Goal: Navigation & Orientation: Find specific page/section

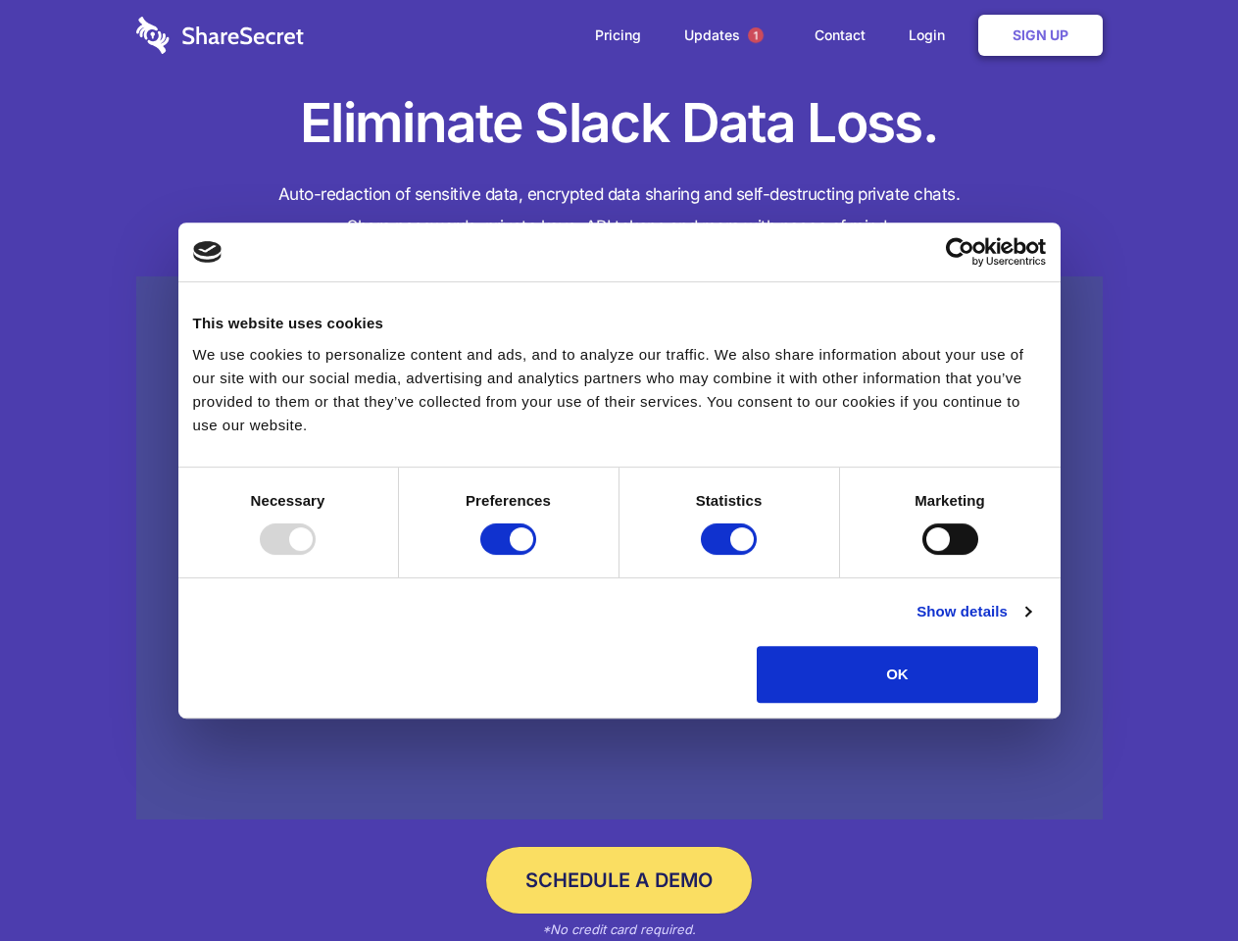
click at [316, 555] on div at bounding box center [288, 538] width 56 height 31
click at [536, 555] on input "Preferences" at bounding box center [508, 538] width 56 height 31
checkbox input "false"
click at [731, 555] on input "Statistics" at bounding box center [729, 538] width 56 height 31
checkbox input "false"
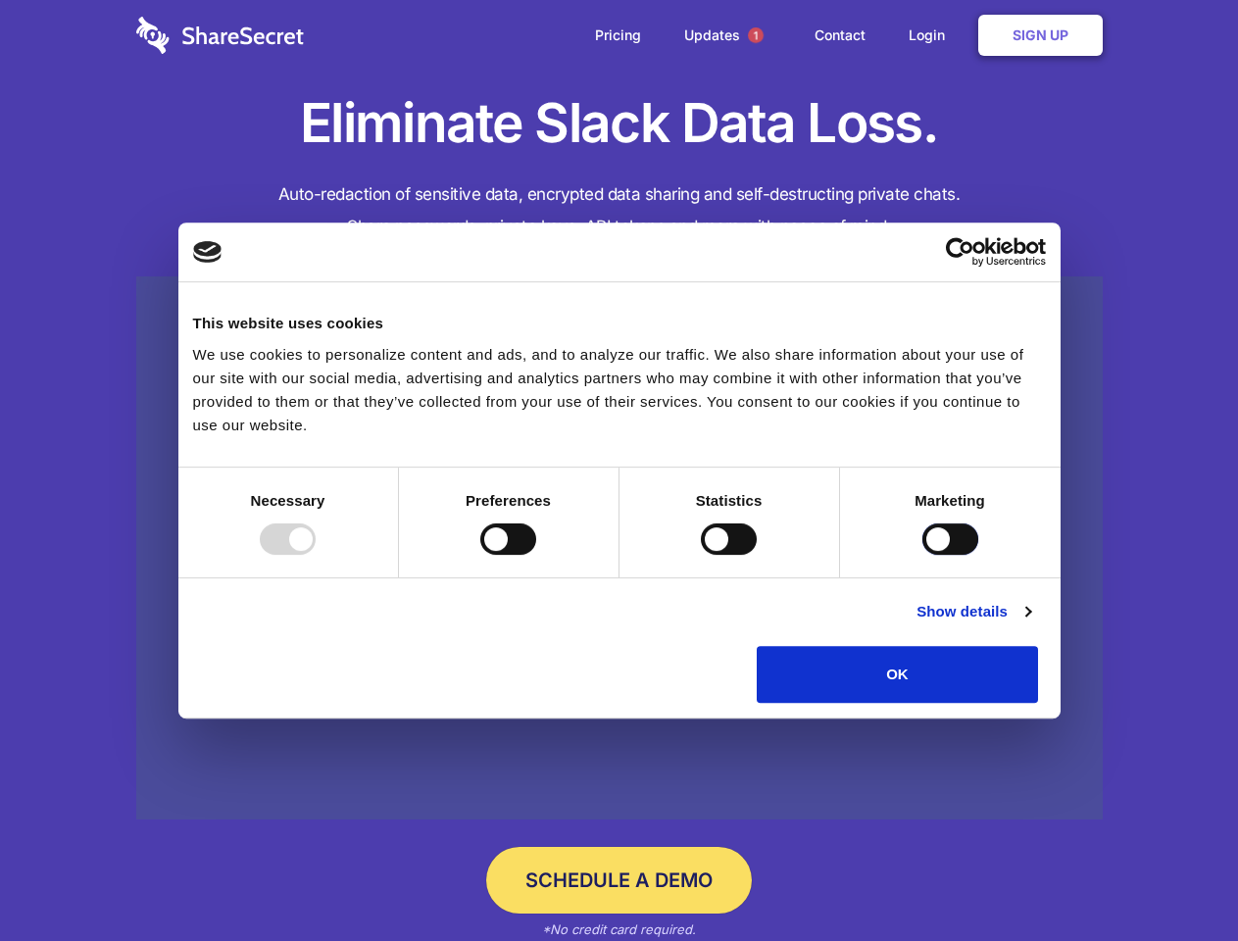
click at [922, 555] on input "Marketing" at bounding box center [950, 538] width 56 height 31
checkbox input "true"
click at [1030, 623] on link "Show details" at bounding box center [973, 612] width 114 height 24
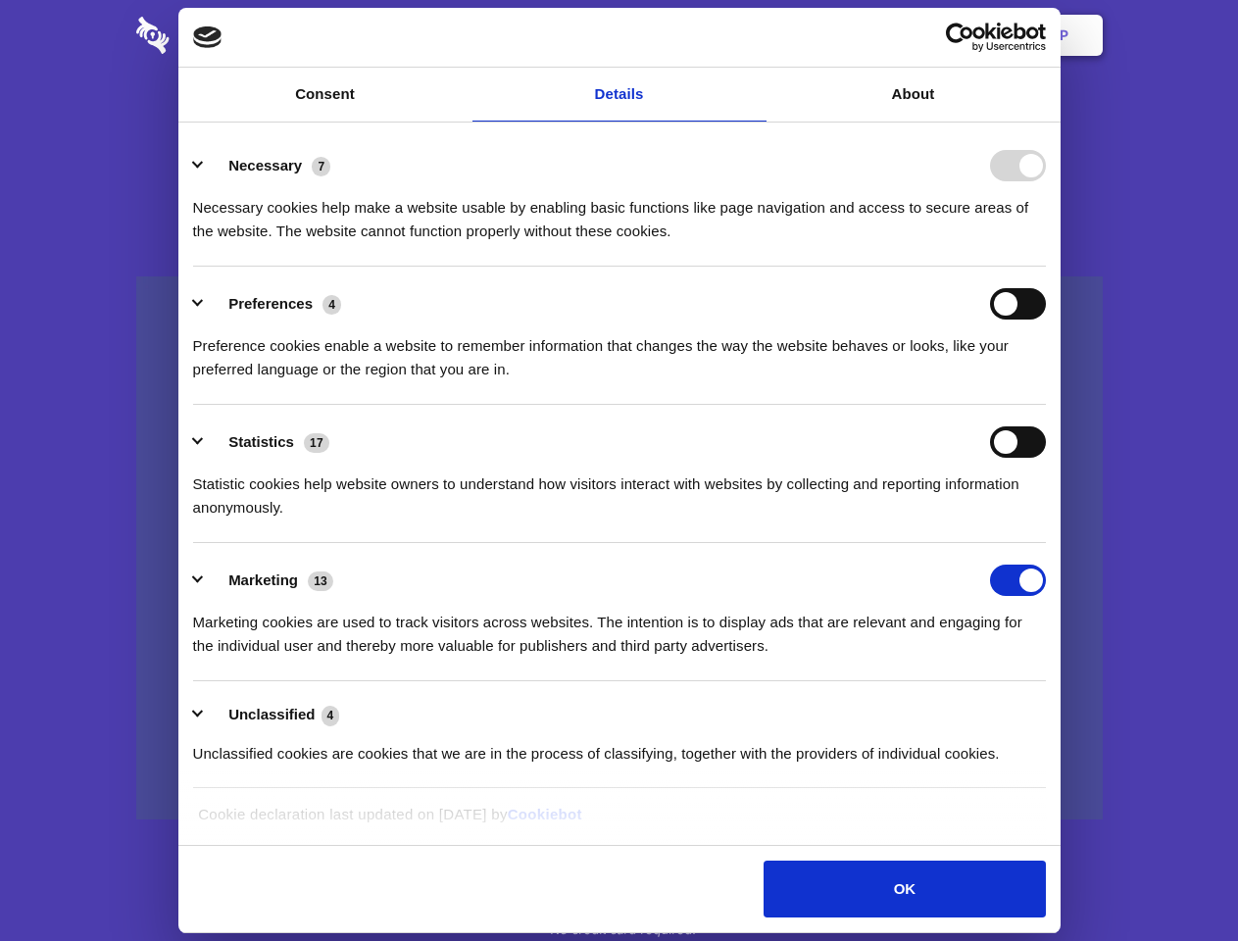
click at [1045, 267] on li "Necessary 7 Necessary cookies help make a website usable by enabling basic func…" at bounding box center [619, 197] width 852 height 138
click at [754, 35] on span "1" at bounding box center [756, 35] width 16 height 16
